Goal: Navigation & Orientation: Find specific page/section

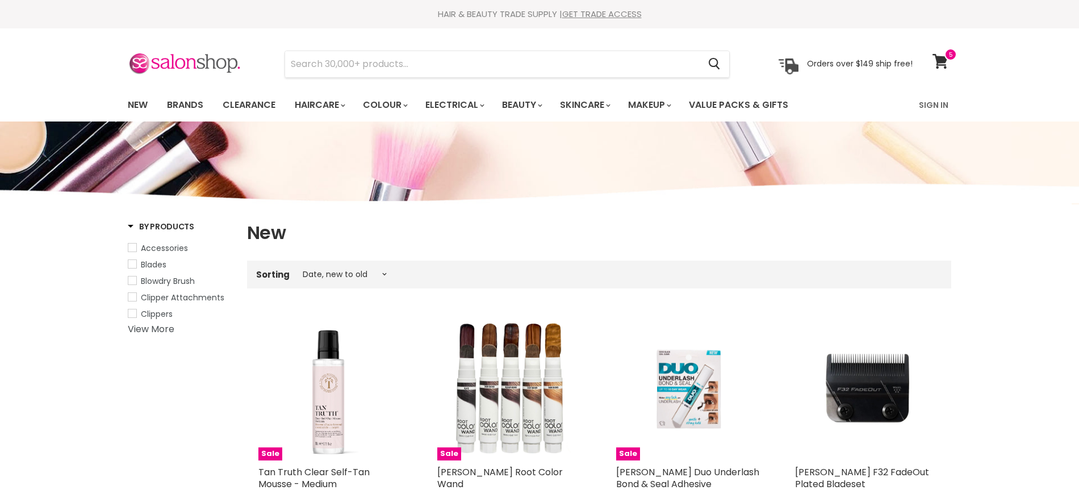
select select "created-descending"
click at [185, 103] on link "Brands" at bounding box center [184, 105] width 53 height 24
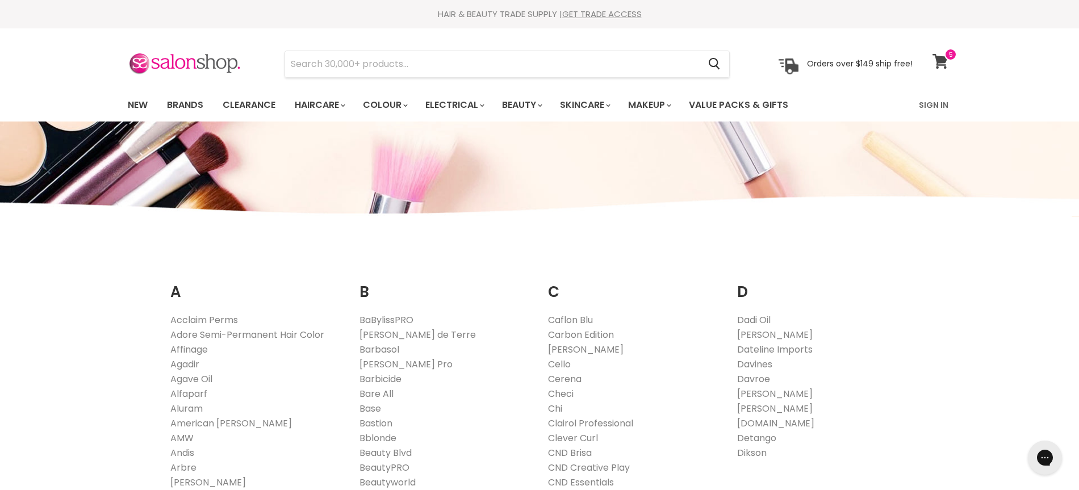
click at [943, 61] on icon at bounding box center [940, 61] width 15 height 15
